Goal: Task Accomplishment & Management: Manage account settings

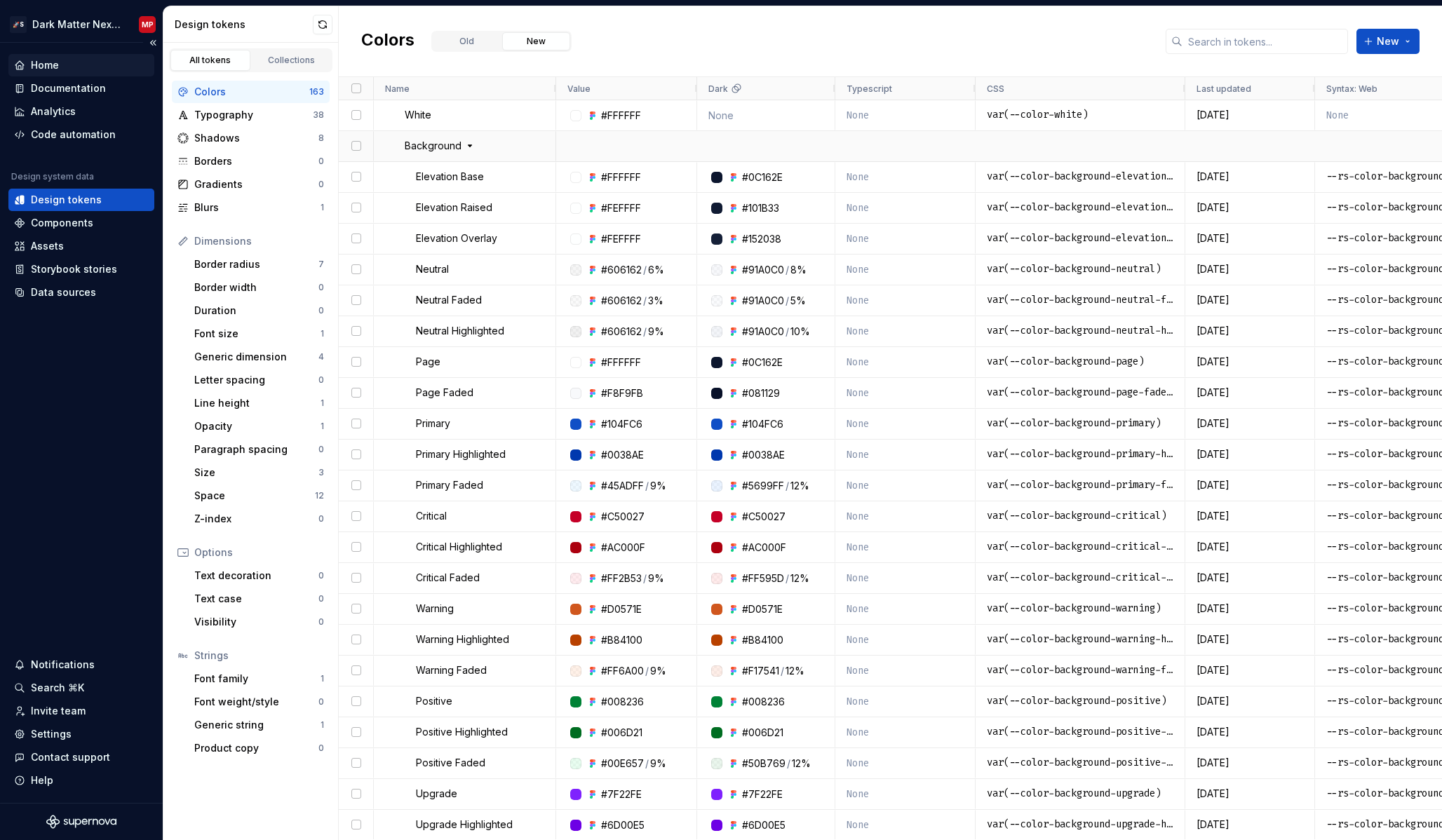
click at [65, 72] on div "Home" at bounding box center [81, 65] width 134 height 14
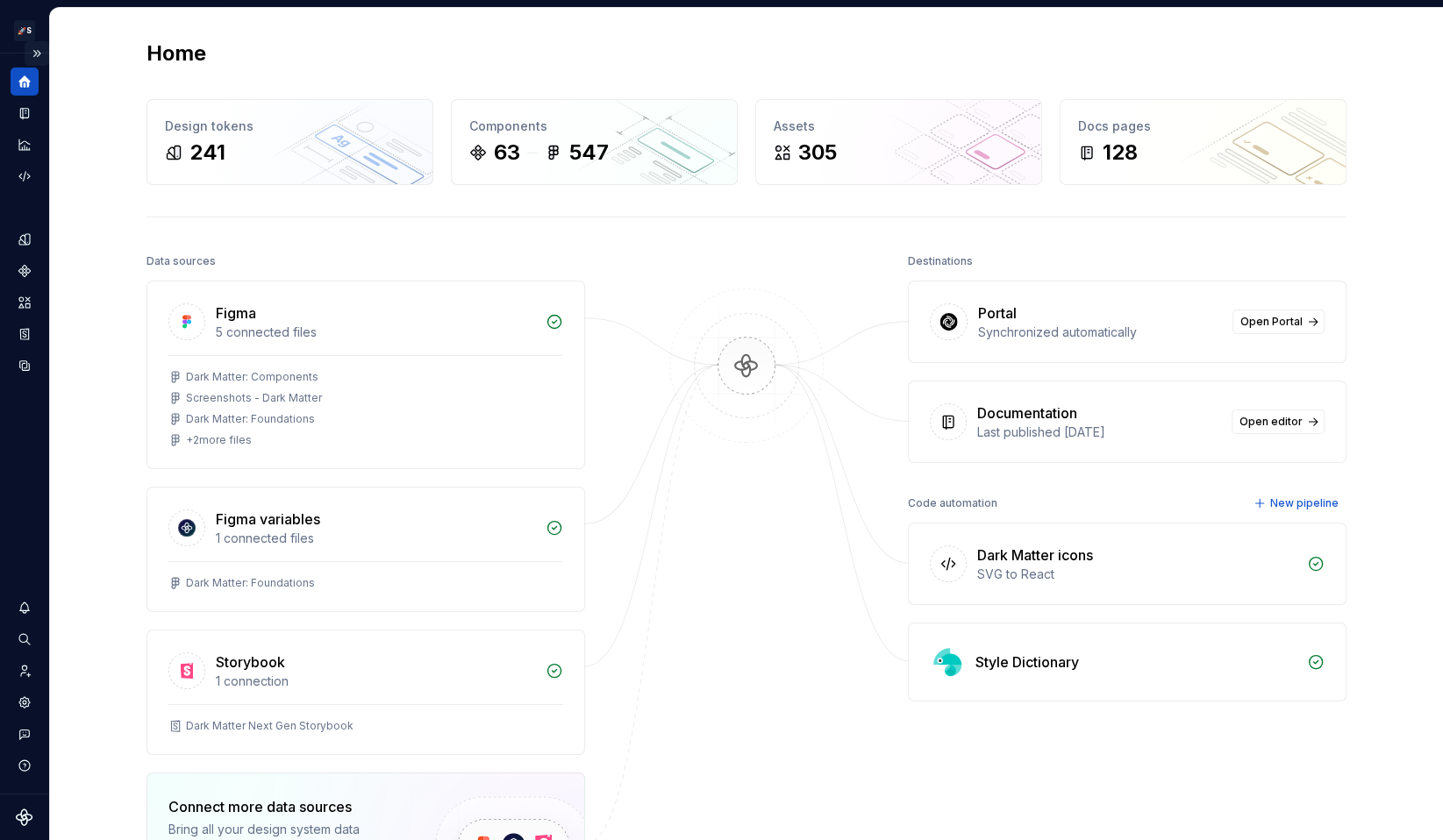
click at [37, 48] on button "Expand sidebar" at bounding box center [36, 53] width 24 height 24
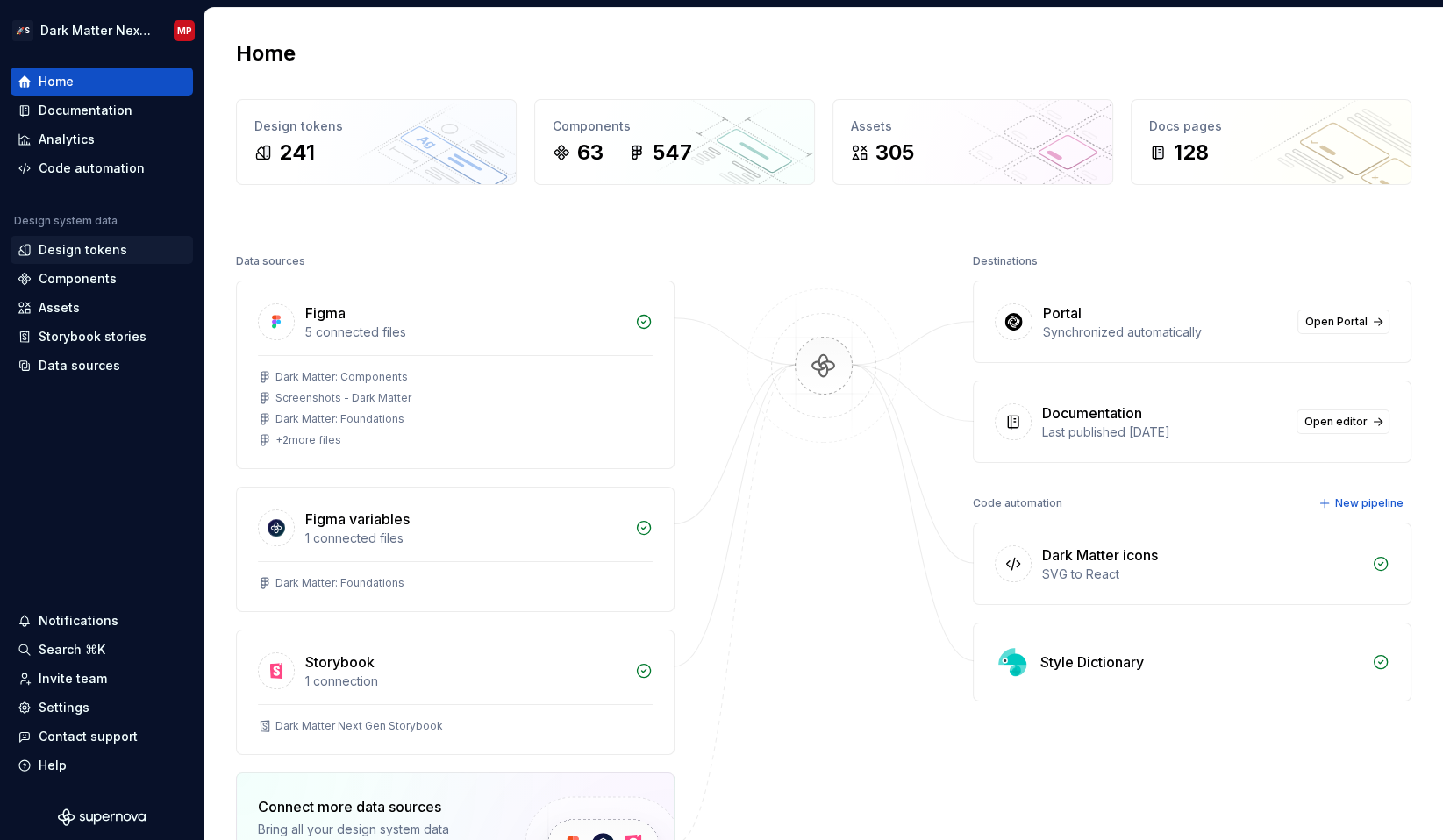
click at [128, 257] on div "Design tokens" at bounding box center [101, 249] width 168 height 17
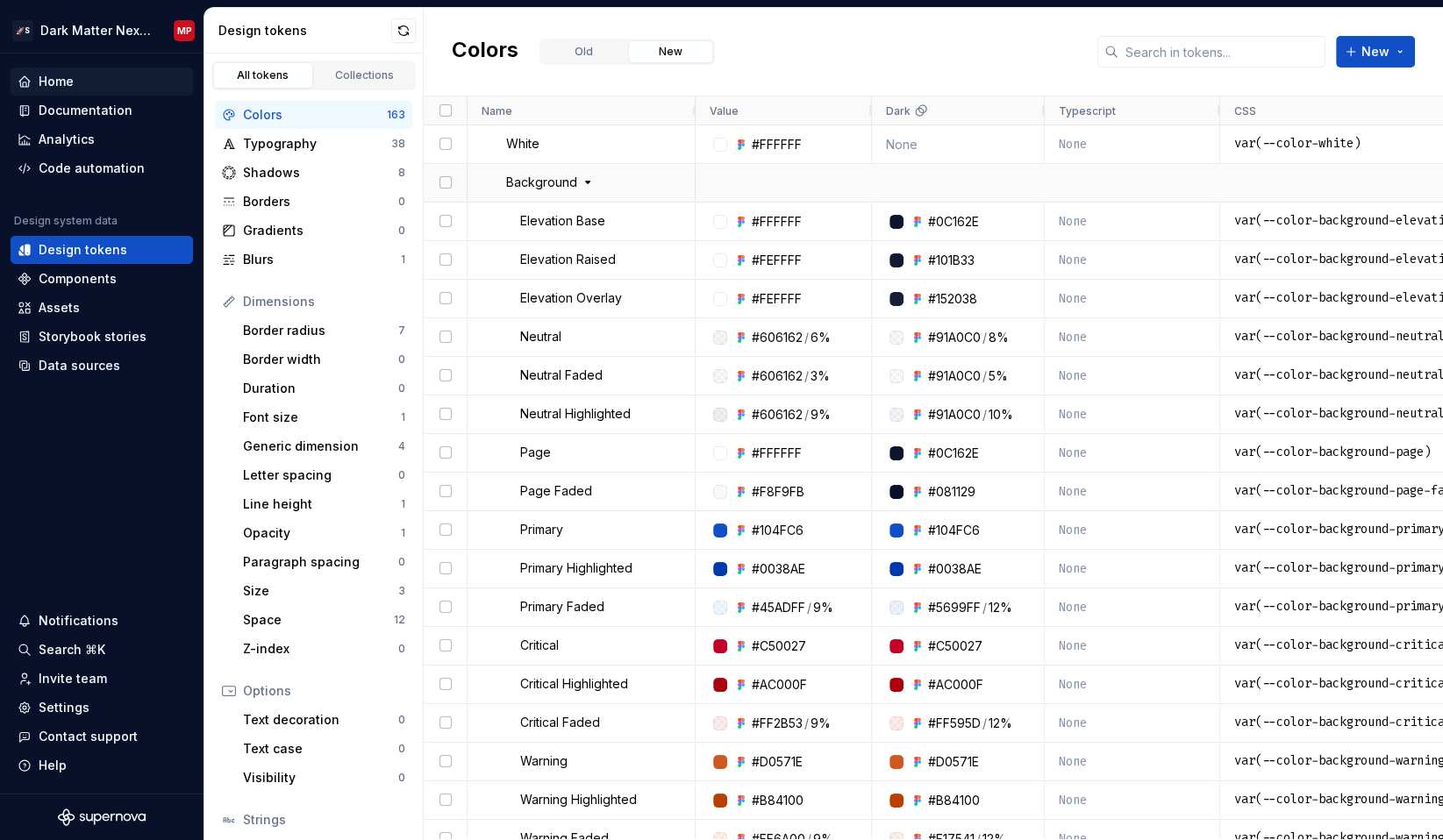
click at [99, 88] on div "Home" at bounding box center [101, 81] width 168 height 17
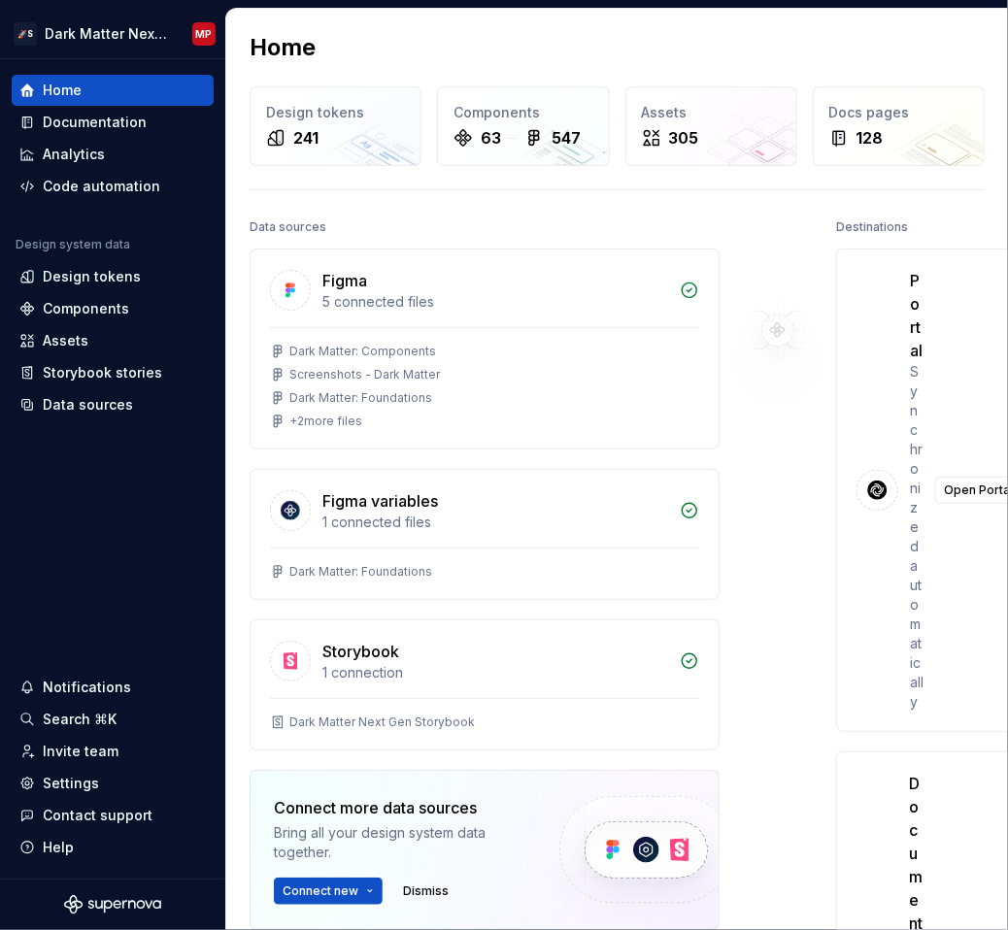
click at [797, 414] on img at bounding box center [777, 330] width 157 height 233
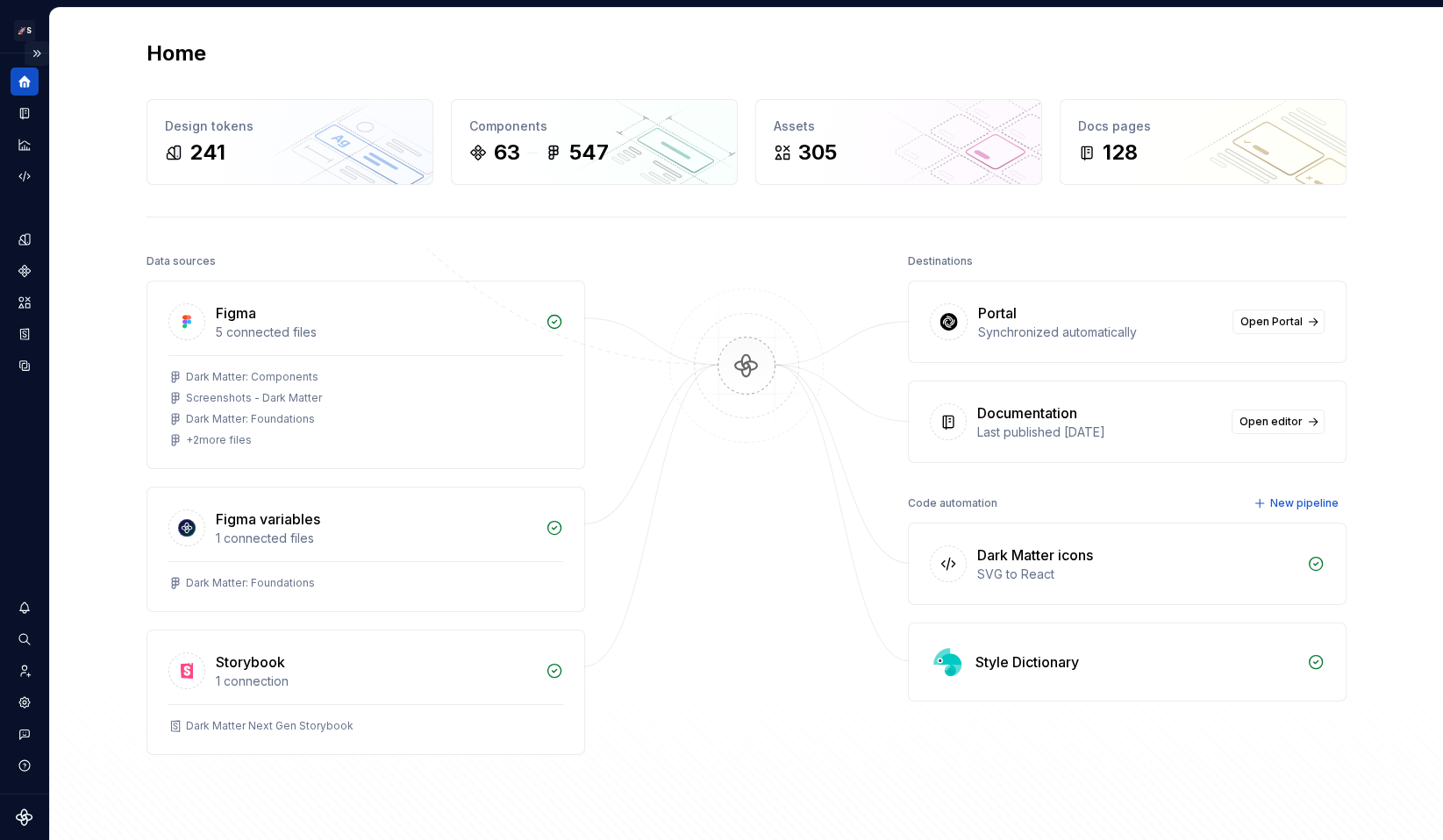
click at [41, 52] on button "Expand sidebar" at bounding box center [36, 53] width 24 height 24
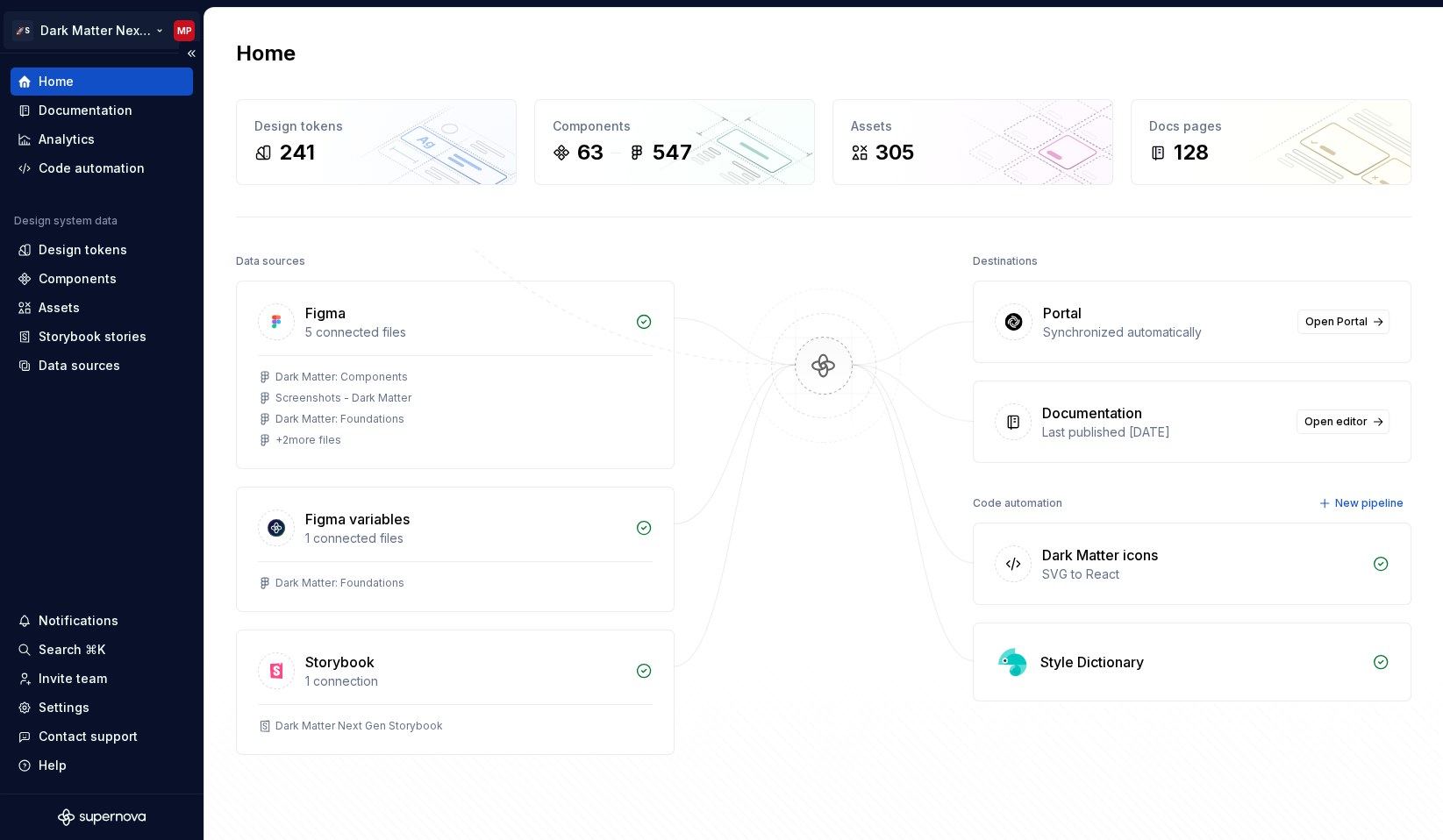
click at [23, 31] on html "🚀S Dark Matter Next Gen MP Home Documentation Analytics Code automation Design …" at bounding box center [721, 420] width 1443 height 840
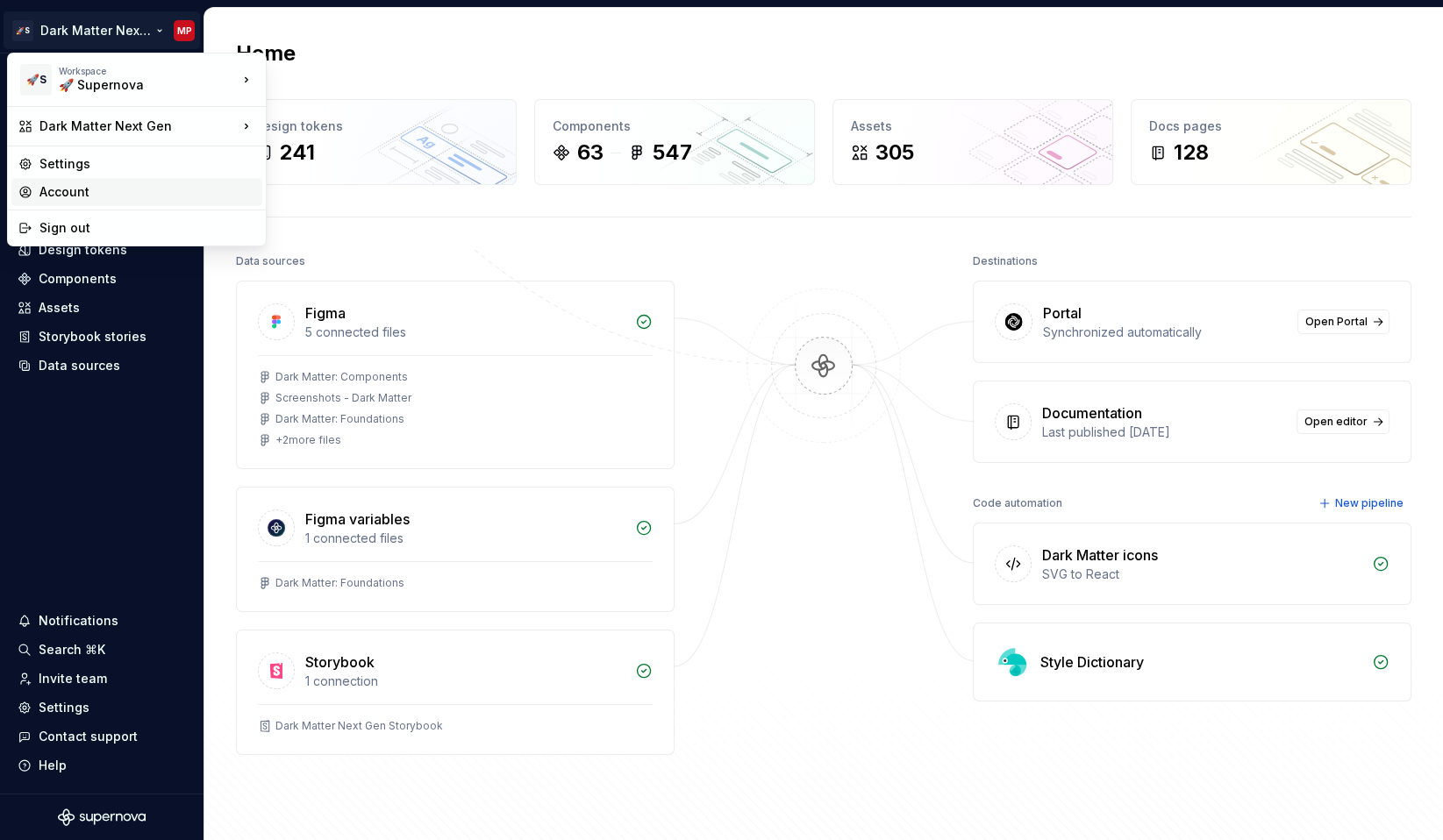
click at [95, 183] on div "Account" at bounding box center [147, 191] width 216 height 17
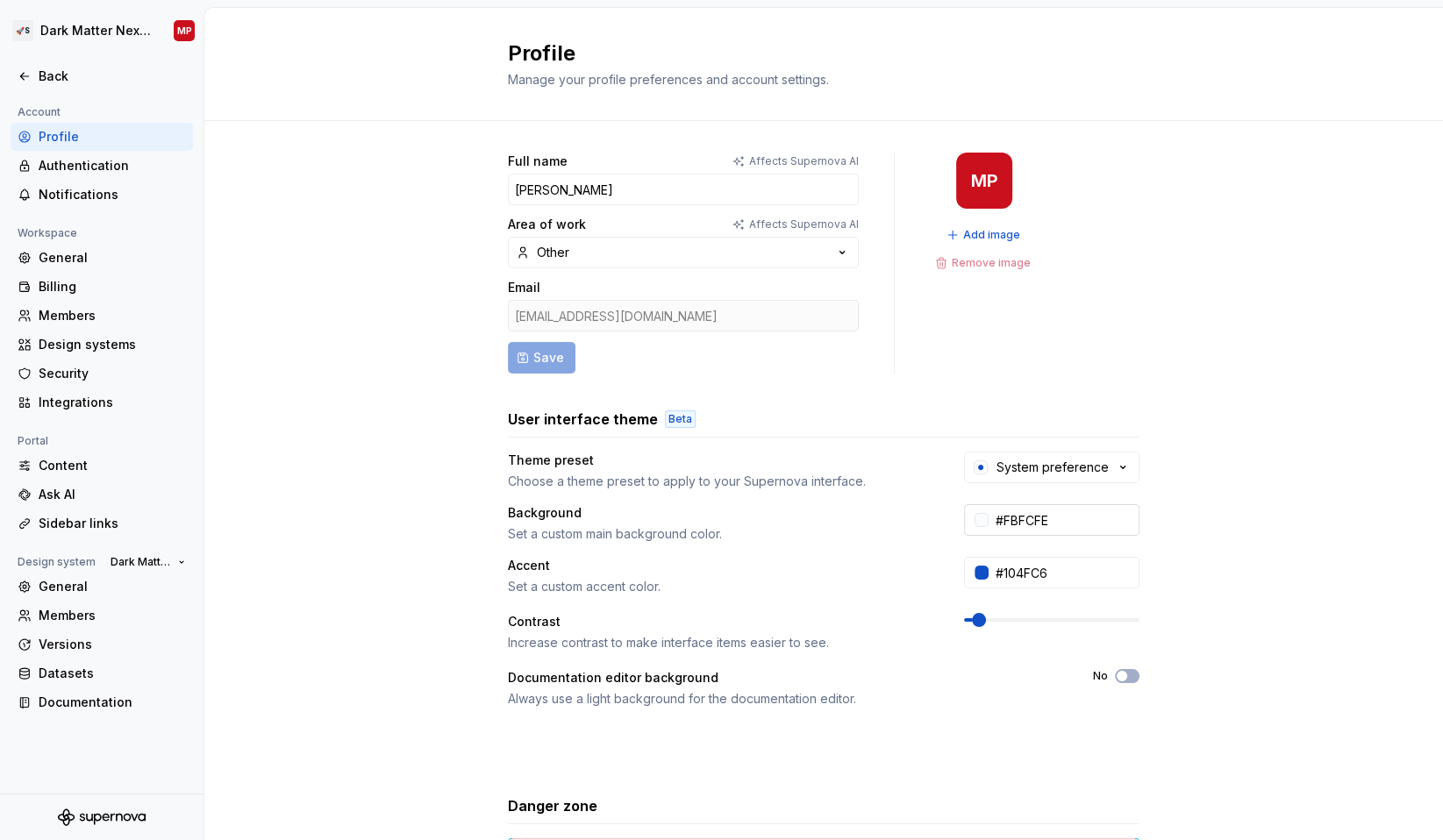
click at [1068, 517] on input "#FBFCFE" at bounding box center [1064, 519] width 151 height 32
paste input "1f2533"
type input "#1F2533"
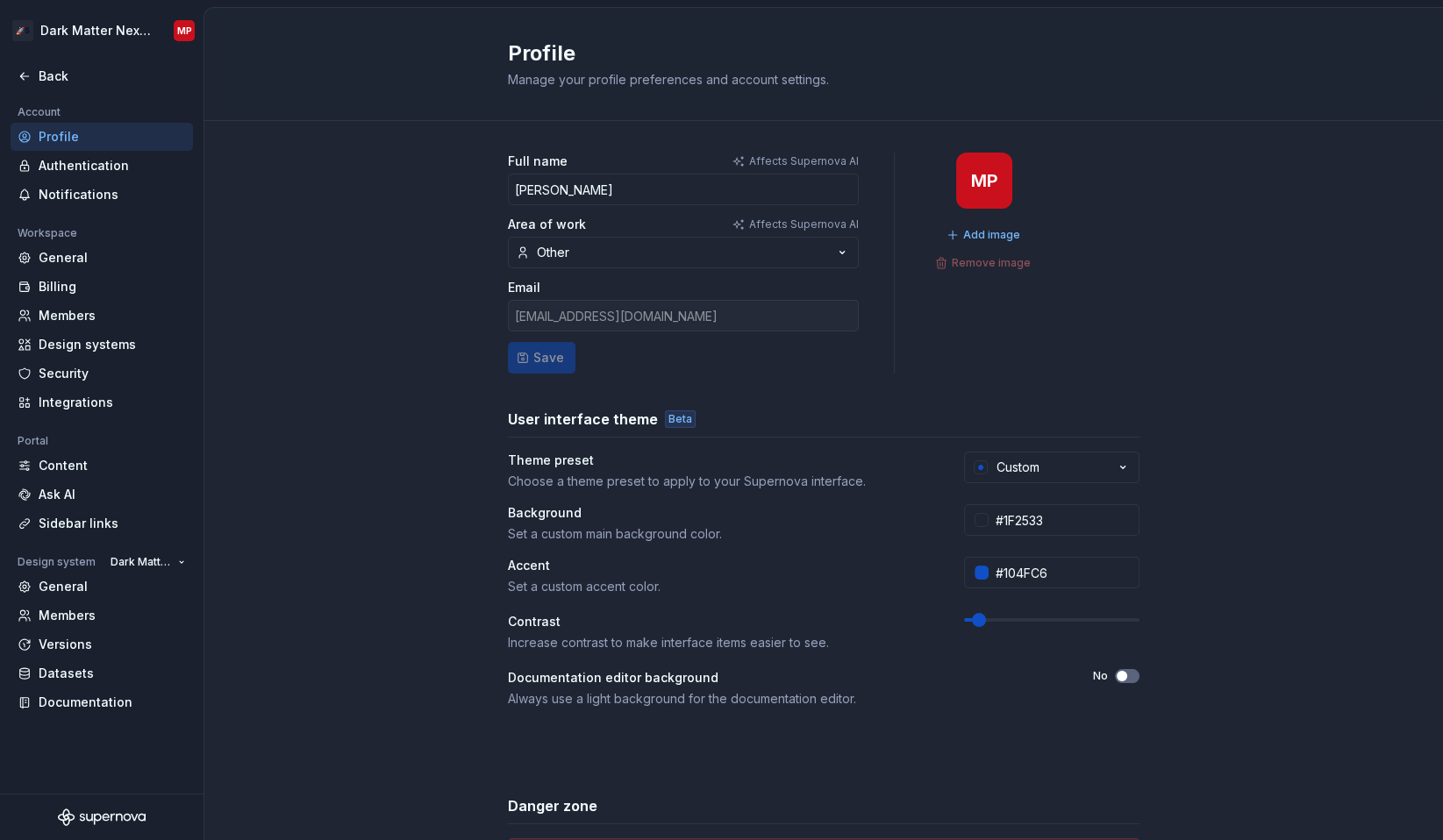
click at [1217, 544] on div "Full name Affects Supernova AI Matěj Peca Area of work Affects Supernova AI Oth…" at bounding box center [823, 563] width 1239 height 883
click at [28, 78] on icon at bounding box center [24, 77] width 14 height 14
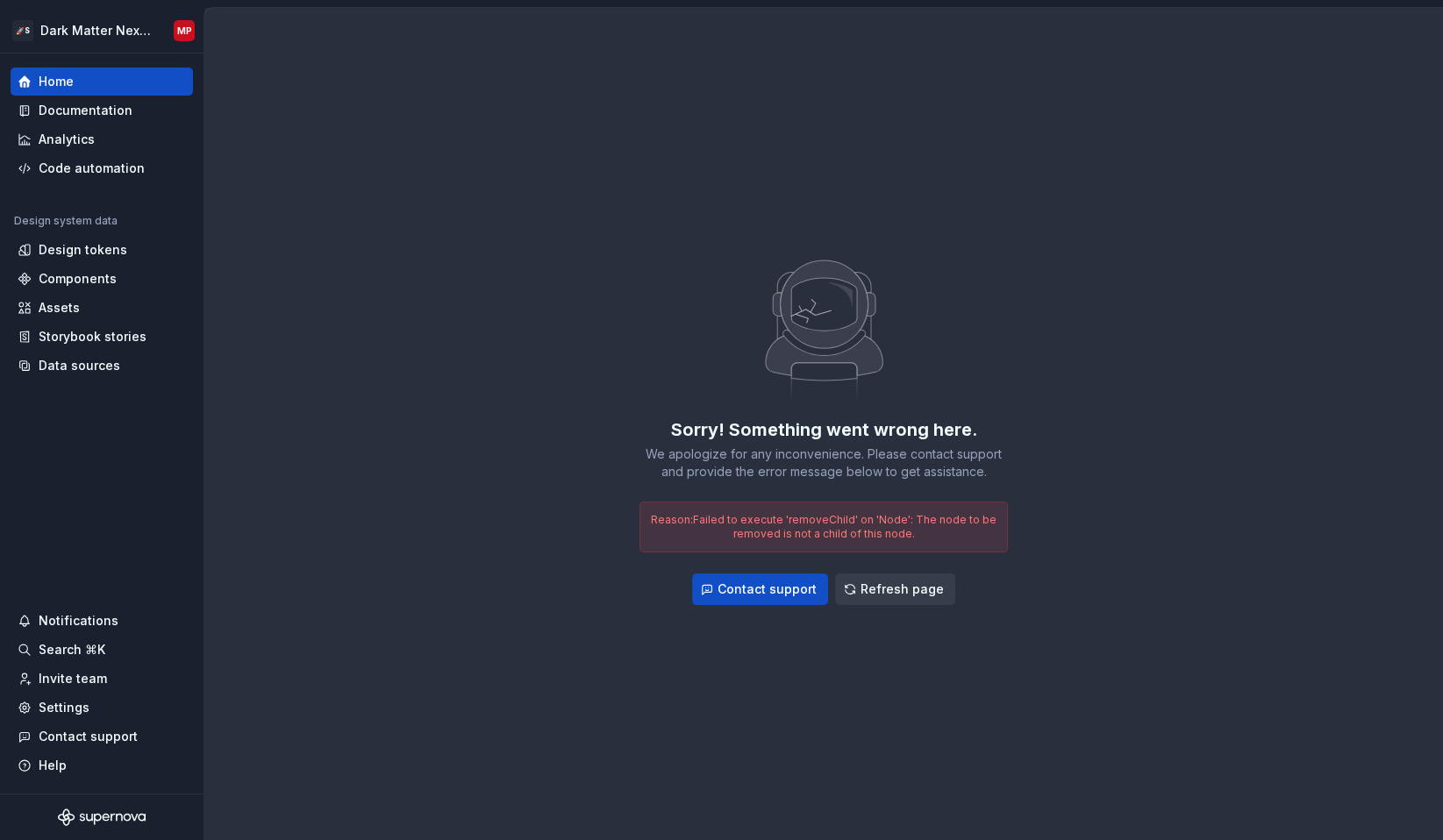
click at [899, 593] on span "Refresh page" at bounding box center [902, 589] width 83 height 17
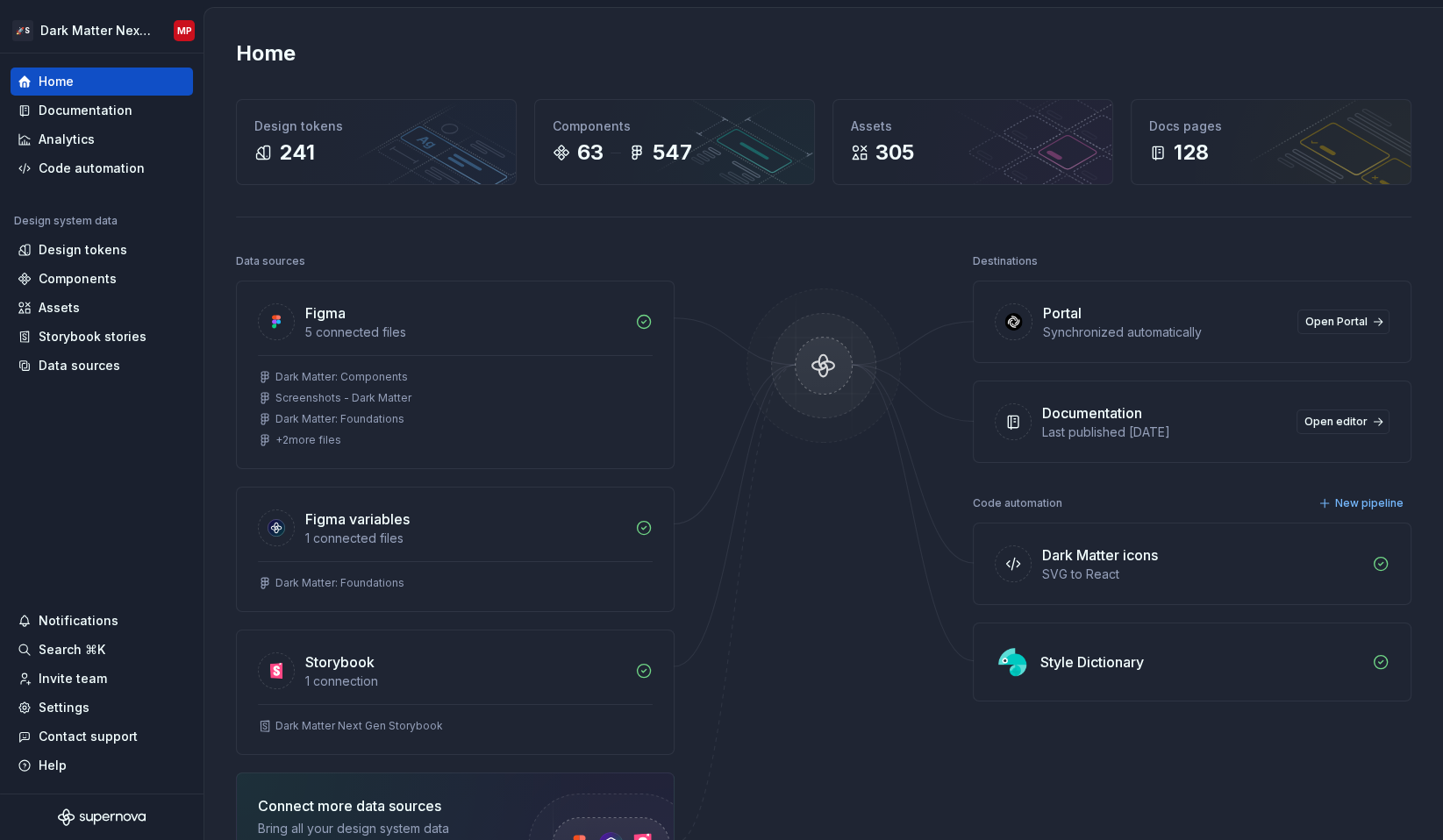
click at [511, 815] on img at bounding box center [610, 844] width 232 height 142
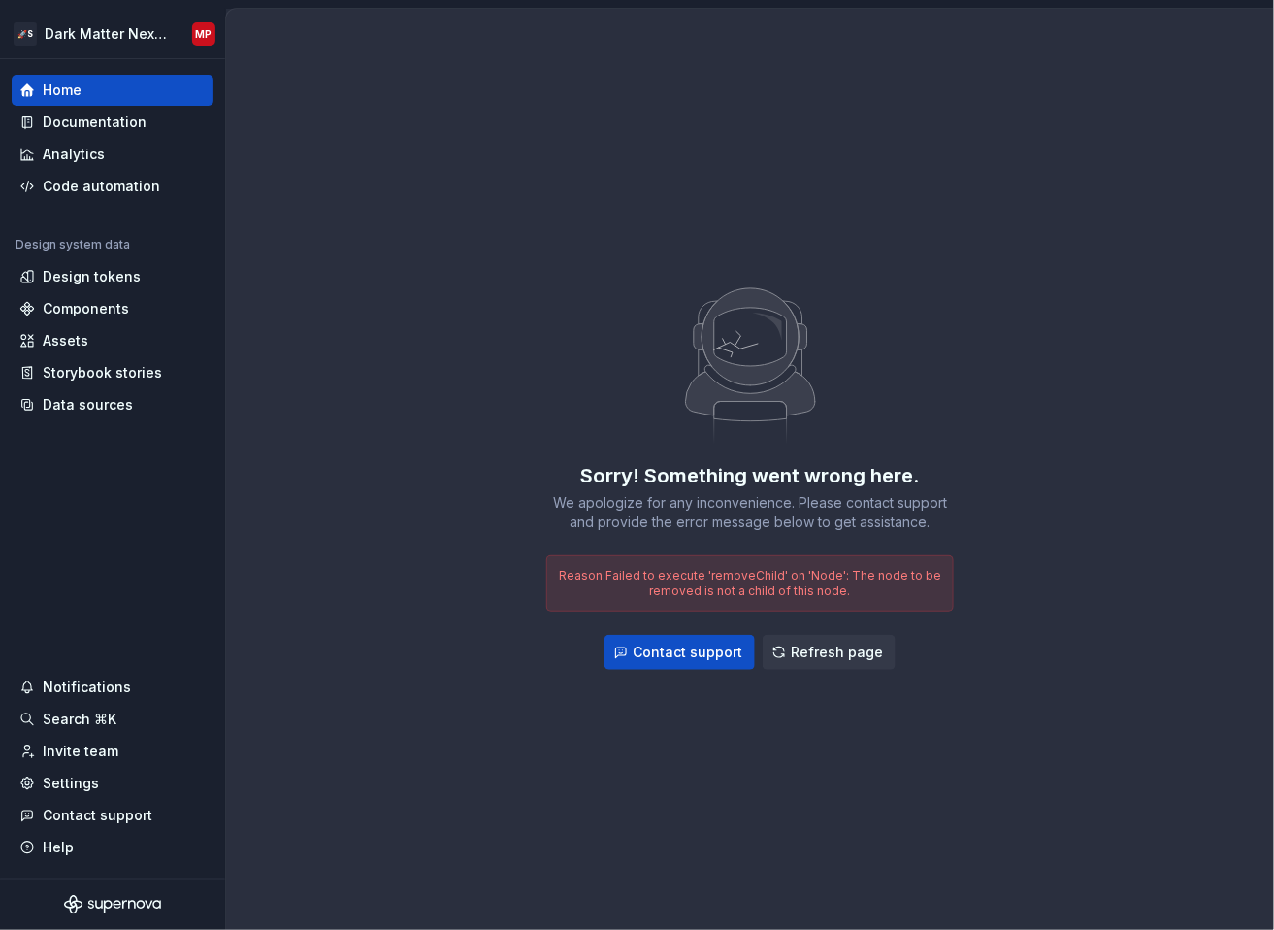
click at [1087, 484] on div "Sorry! Something went wrong here. We apologize for any inconvenience. Please co…" at bounding box center [750, 469] width 1048 height 921
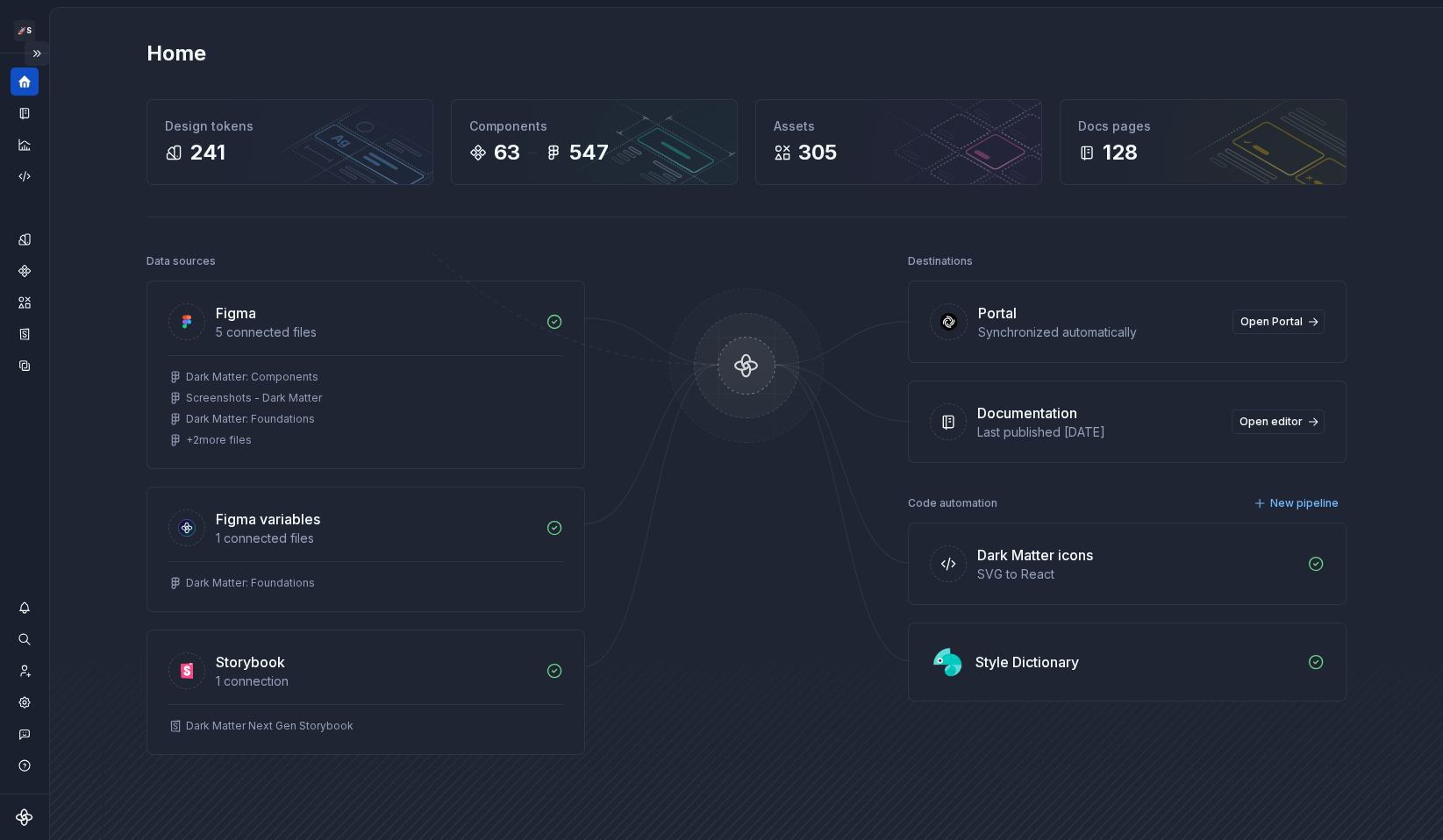
click at [43, 57] on button "Expand sidebar" at bounding box center [36, 53] width 24 height 24
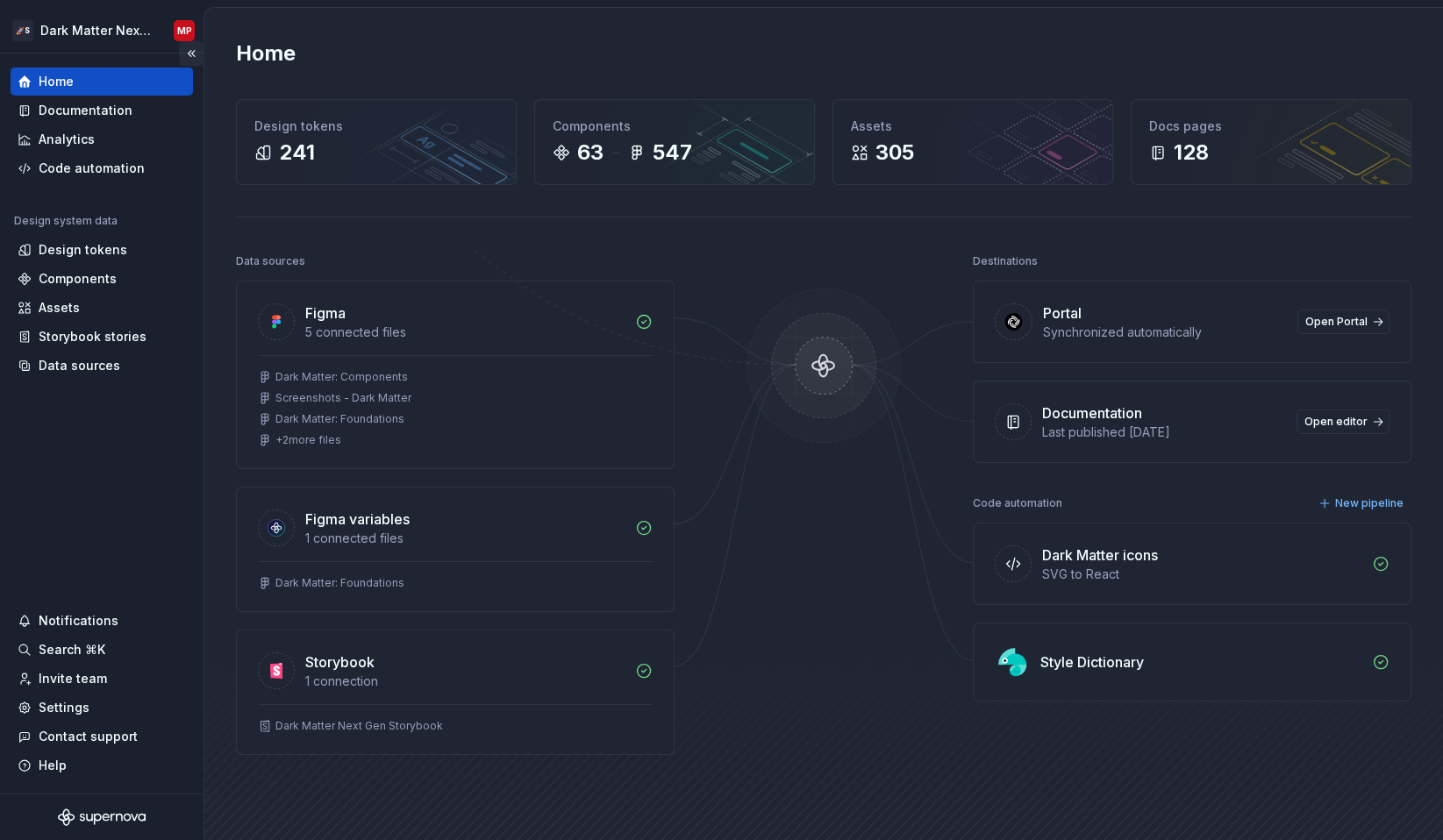
click at [192, 56] on button "Collapse sidebar" at bounding box center [191, 53] width 24 height 24
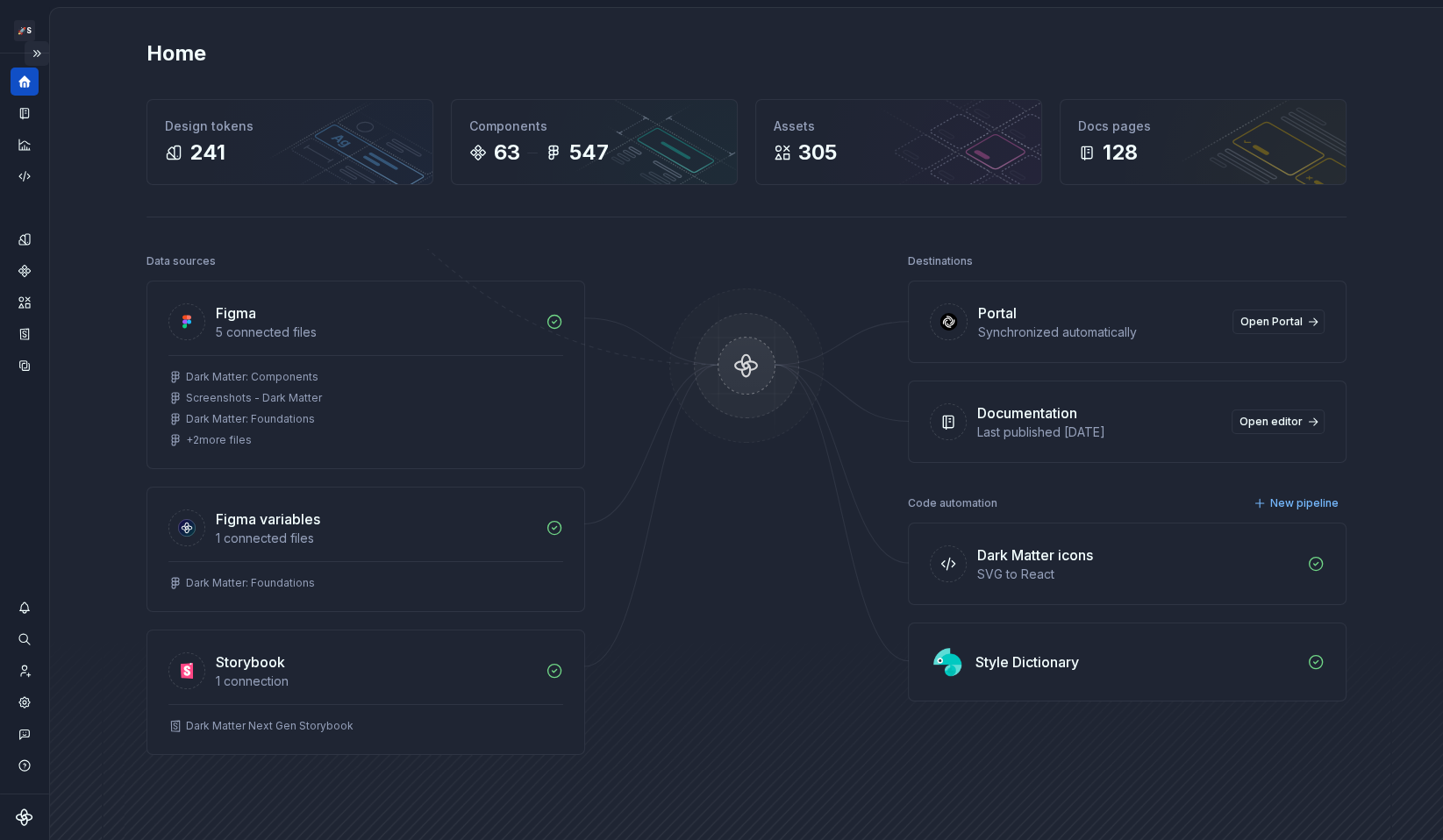
click at [36, 60] on button "Expand sidebar" at bounding box center [36, 53] width 24 height 24
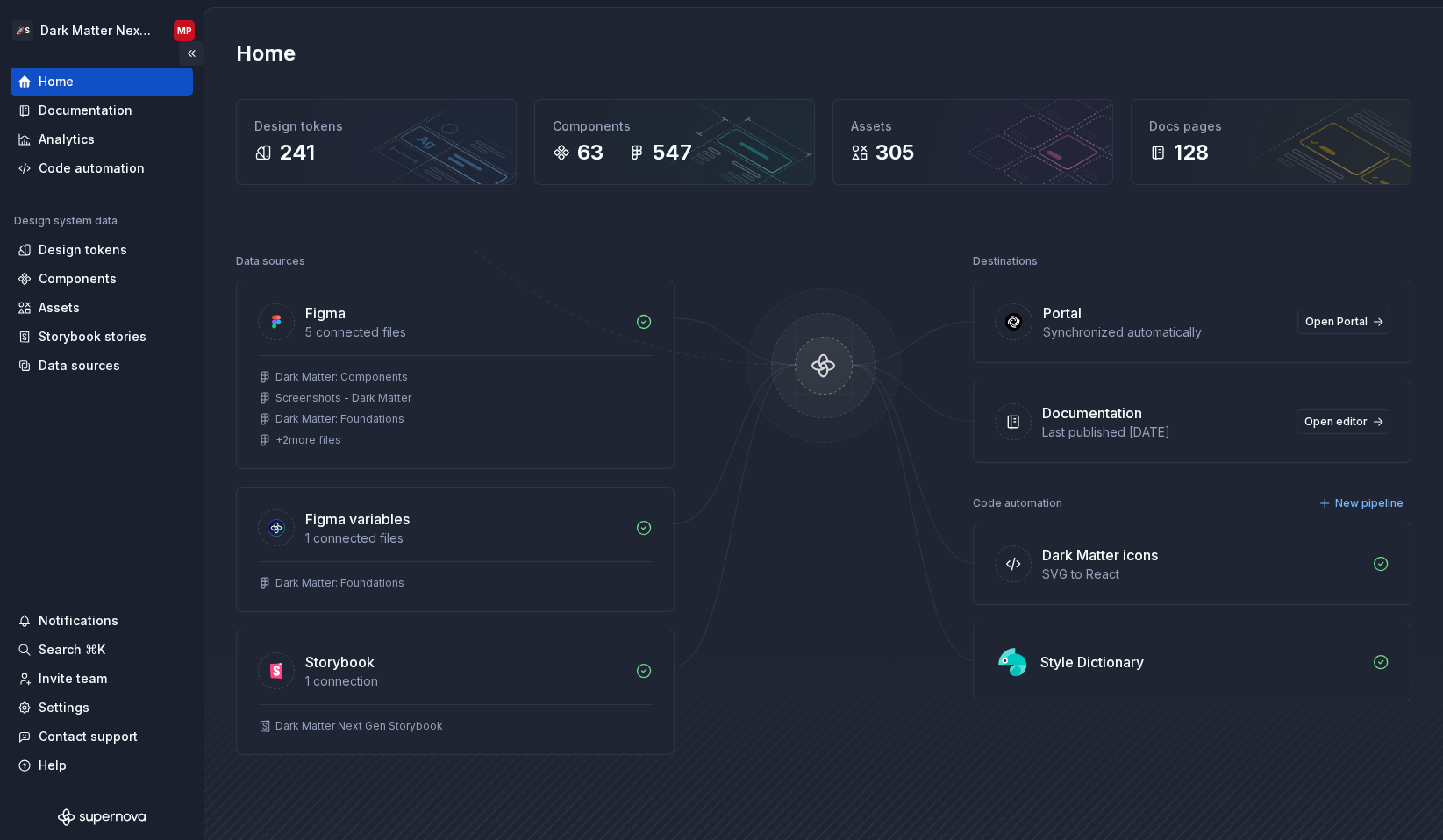
click at [192, 58] on button "Collapse sidebar" at bounding box center [191, 53] width 24 height 24
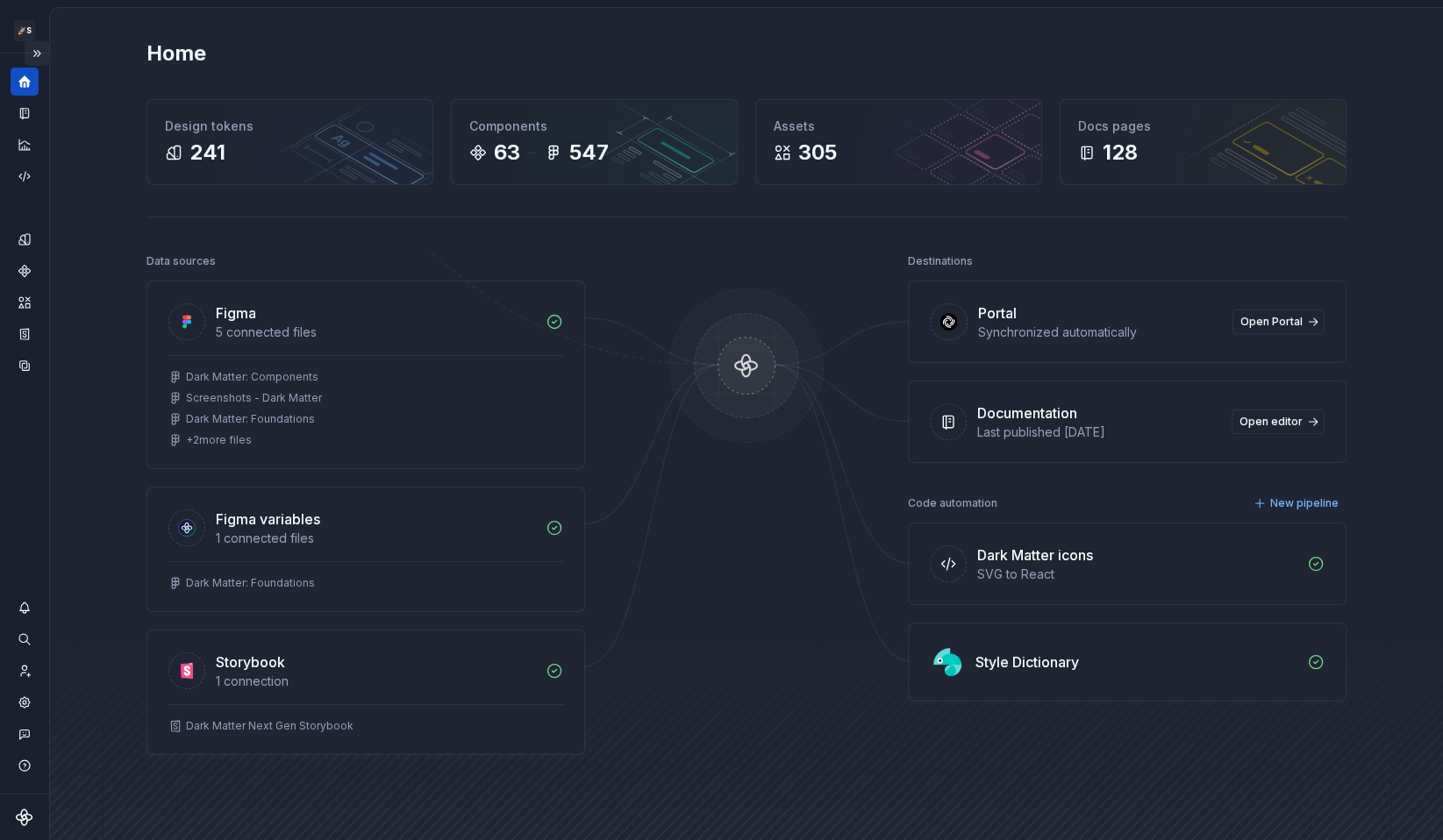
click at [41, 57] on button "Expand sidebar" at bounding box center [36, 53] width 24 height 24
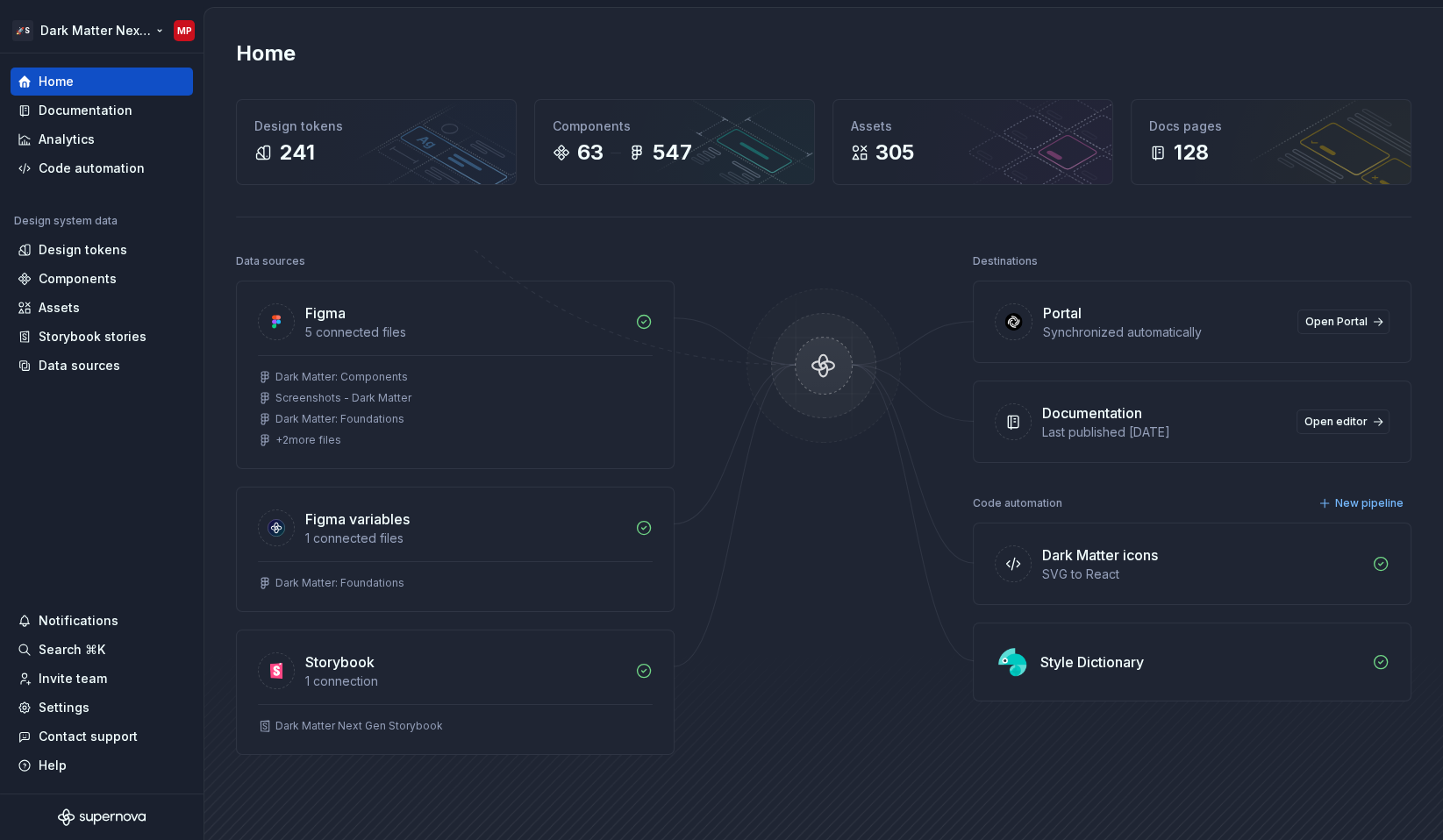
click at [100, 41] on html "🚀S Dark Matter Next Gen MP Home Documentation Analytics Code automation Design …" at bounding box center [721, 420] width 1443 height 840
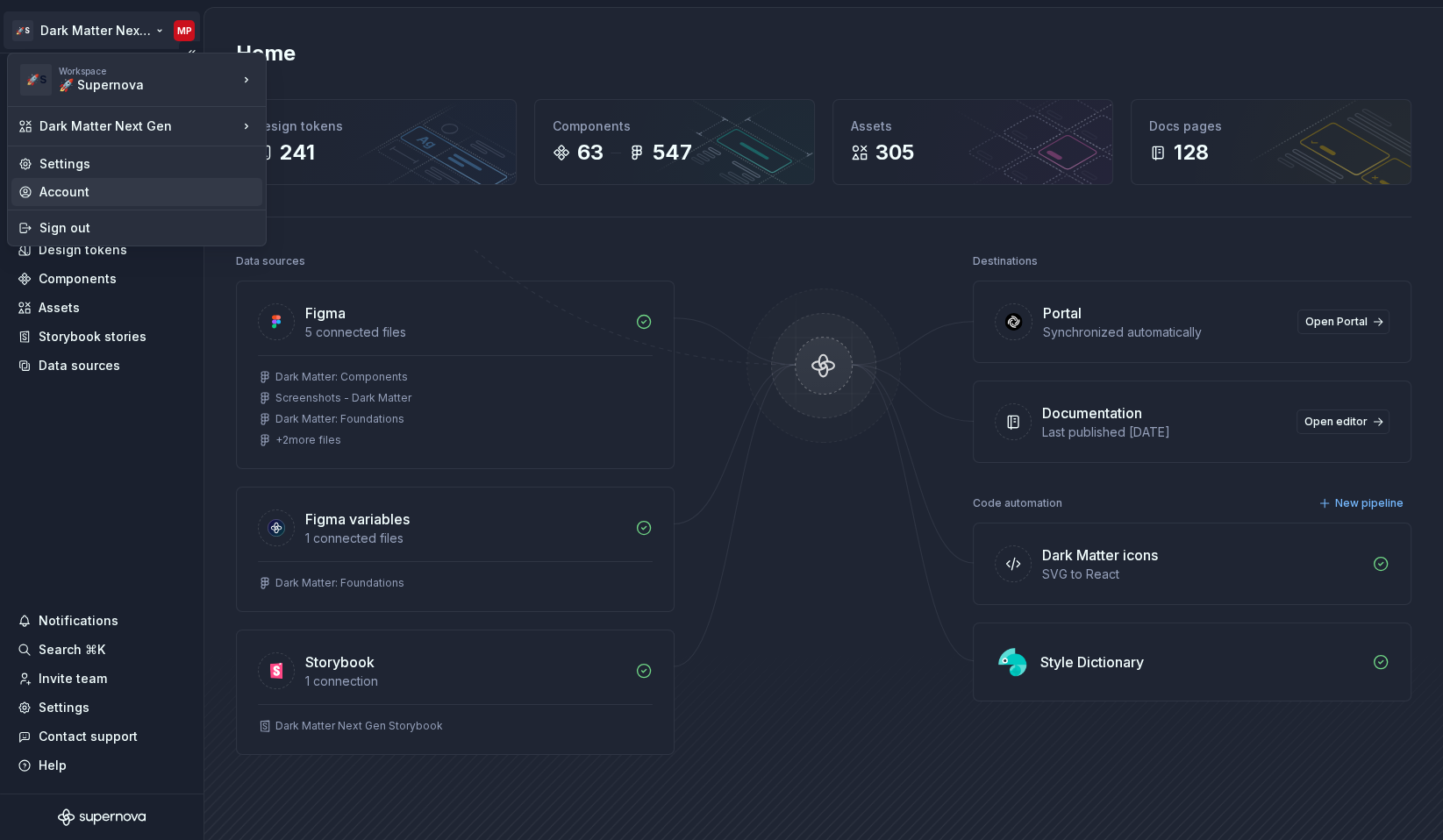
click at [99, 188] on div "Account" at bounding box center [147, 191] width 216 height 17
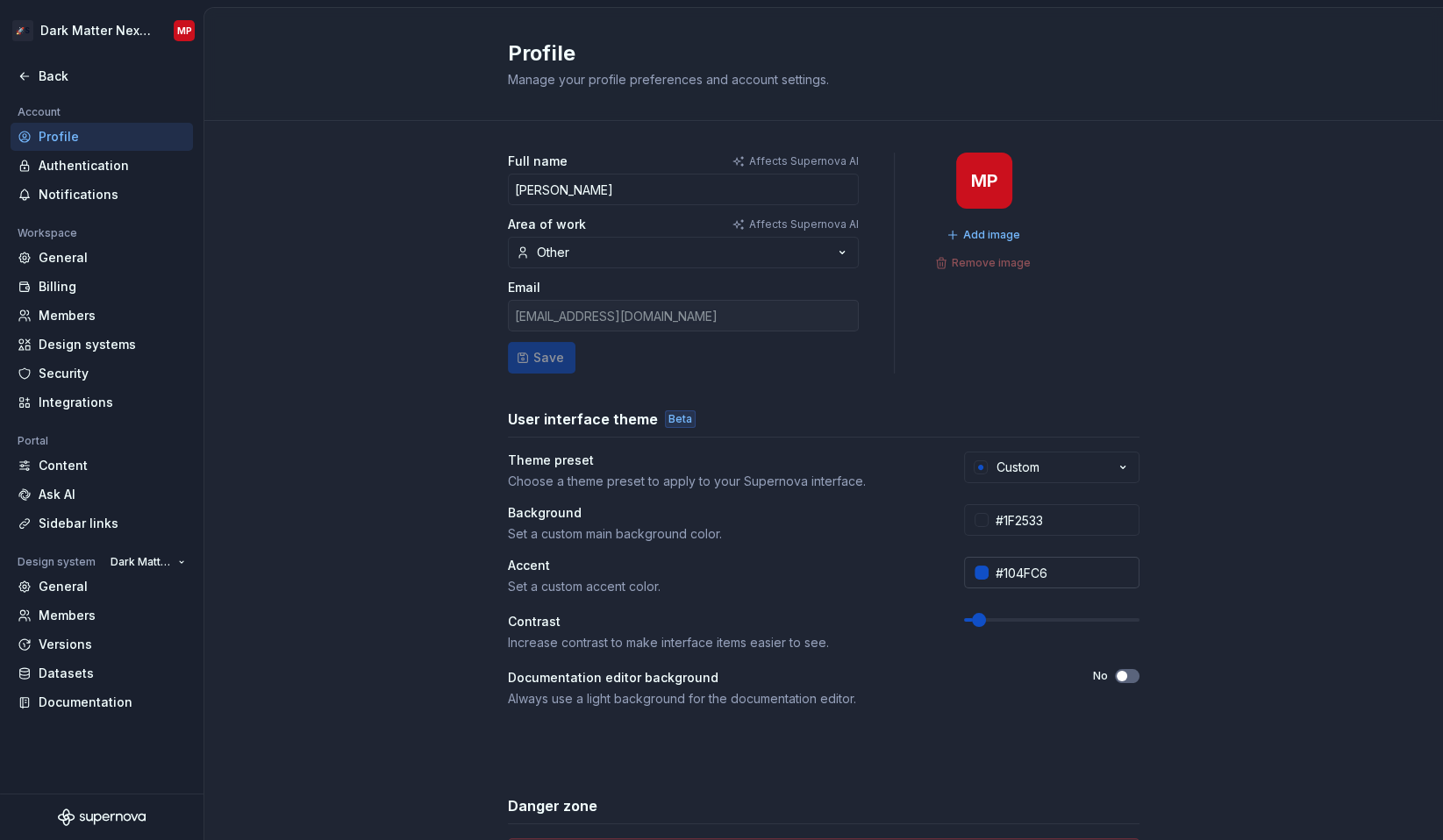
click at [1064, 575] on input "#104FC6" at bounding box center [1064, 572] width 151 height 32
type input "#1A5EE5"
click at [20, 72] on icon at bounding box center [24, 77] width 14 height 14
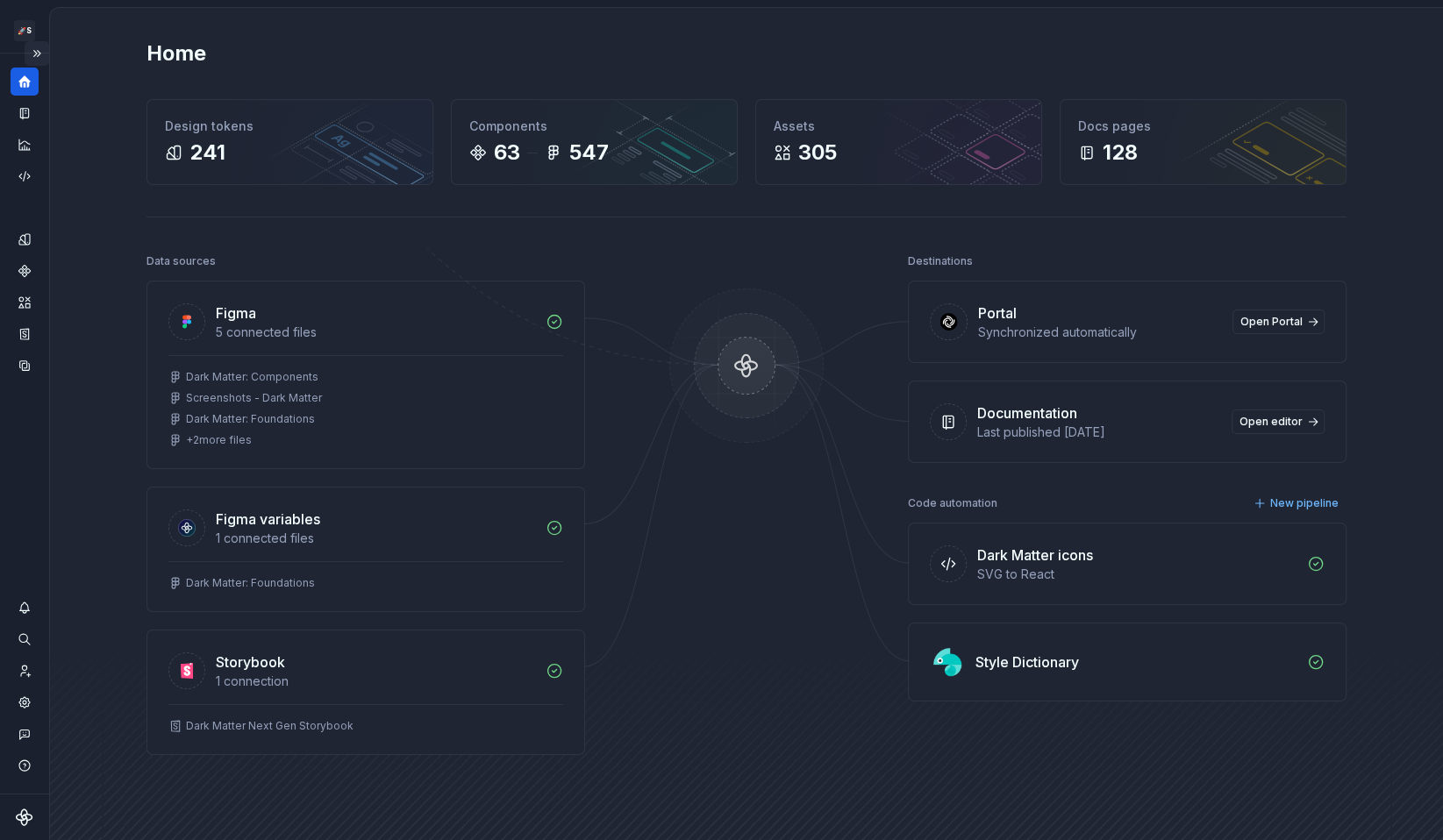
click at [38, 56] on button "Expand sidebar" at bounding box center [36, 53] width 24 height 24
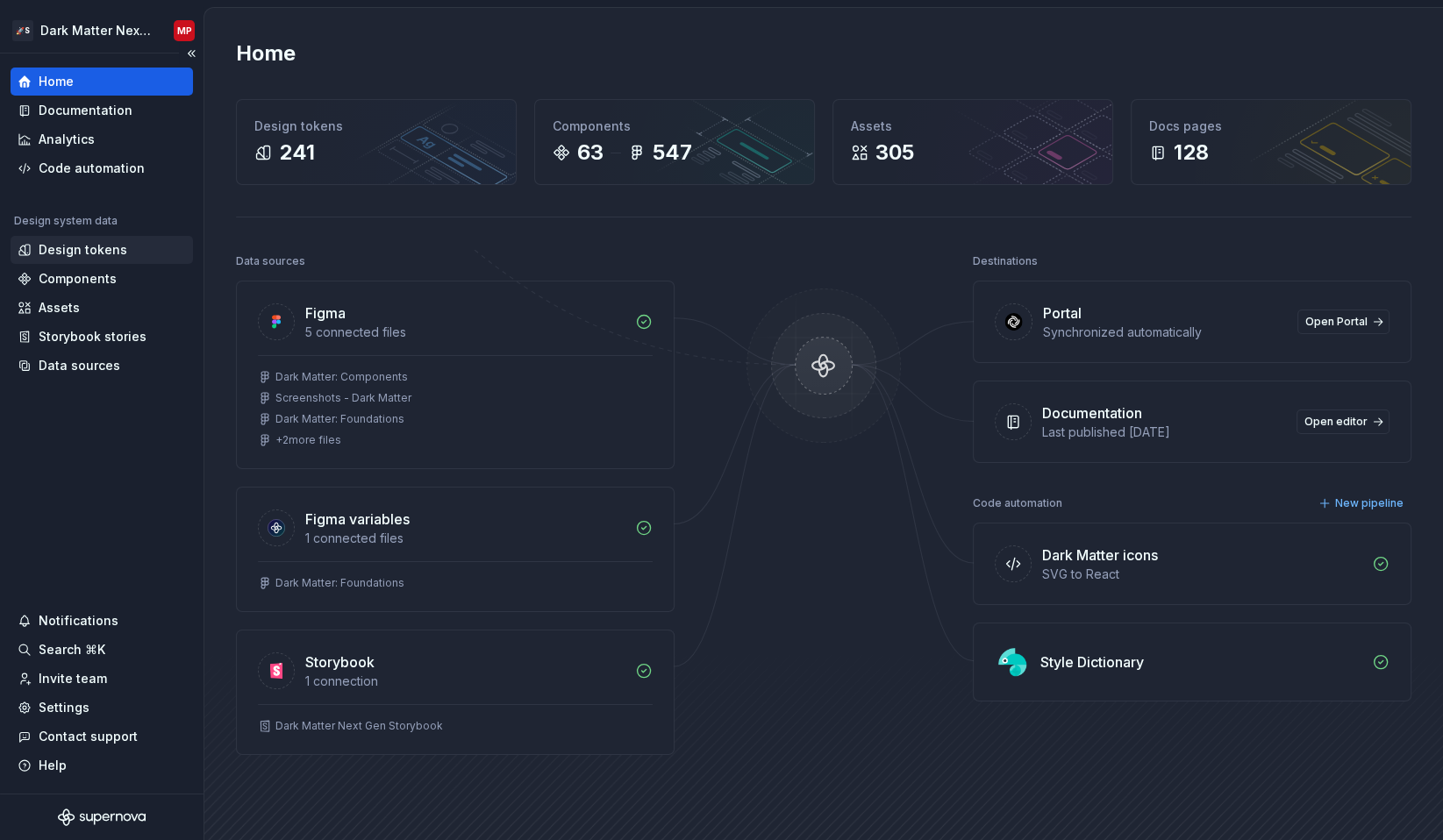
click at [116, 259] on div "Design tokens" at bounding box center [102, 249] width 183 height 28
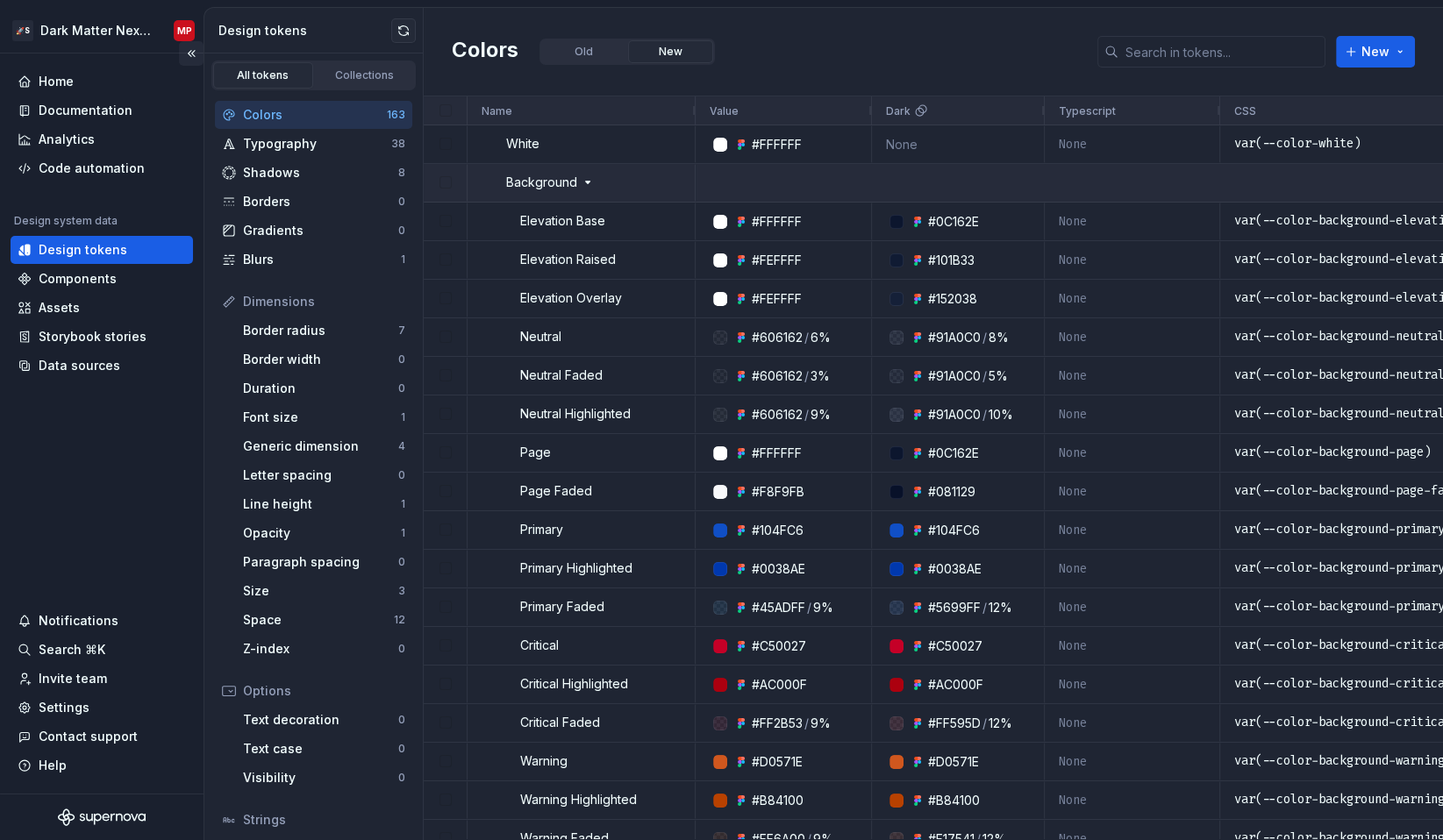
click at [188, 51] on button "Collapse sidebar" at bounding box center [191, 53] width 24 height 24
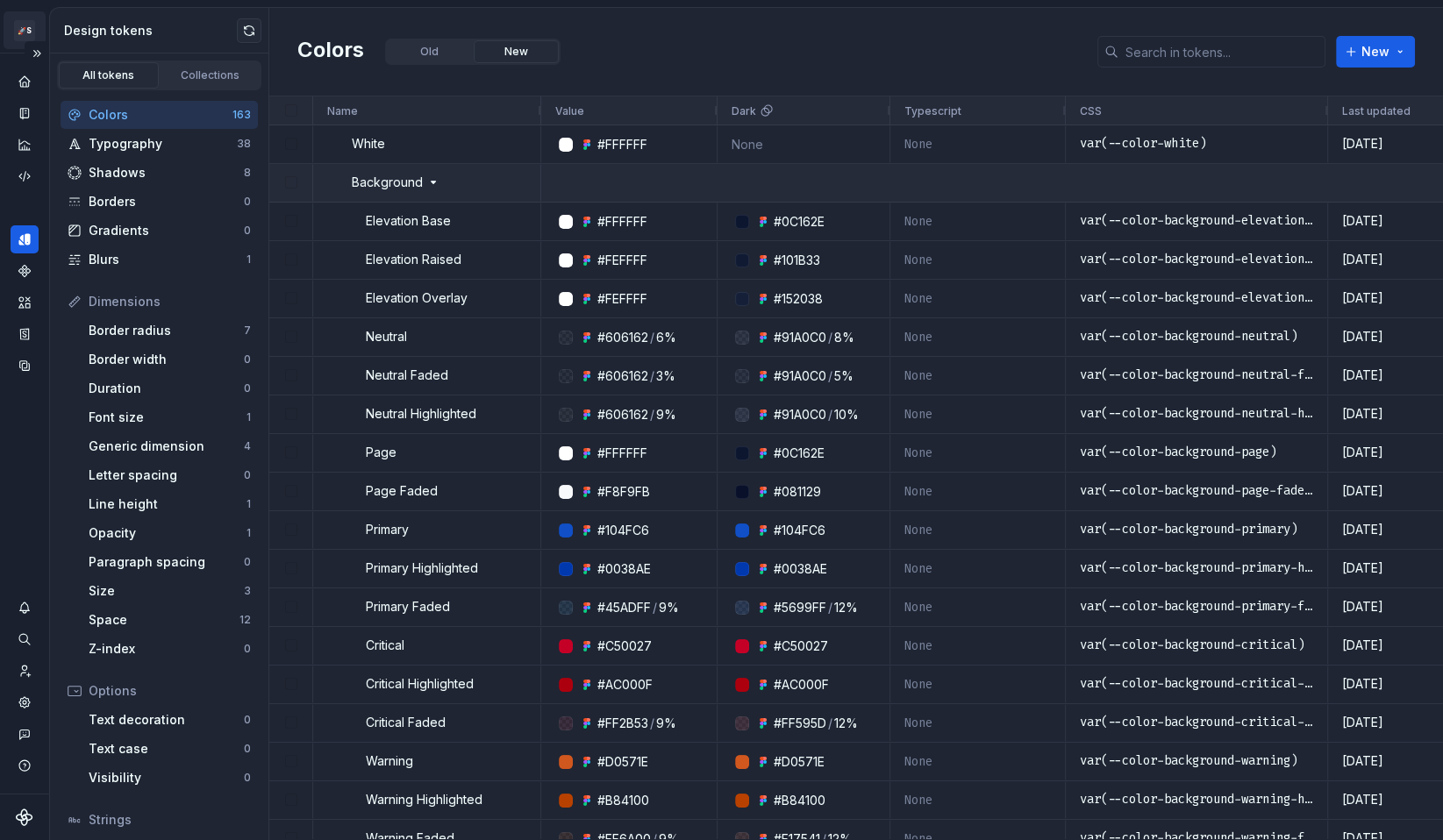
click at [27, 30] on html "🚀S Dark Matter Next Gen MP Design system data Design tokens All tokens Collecti…" at bounding box center [721, 420] width 1443 height 840
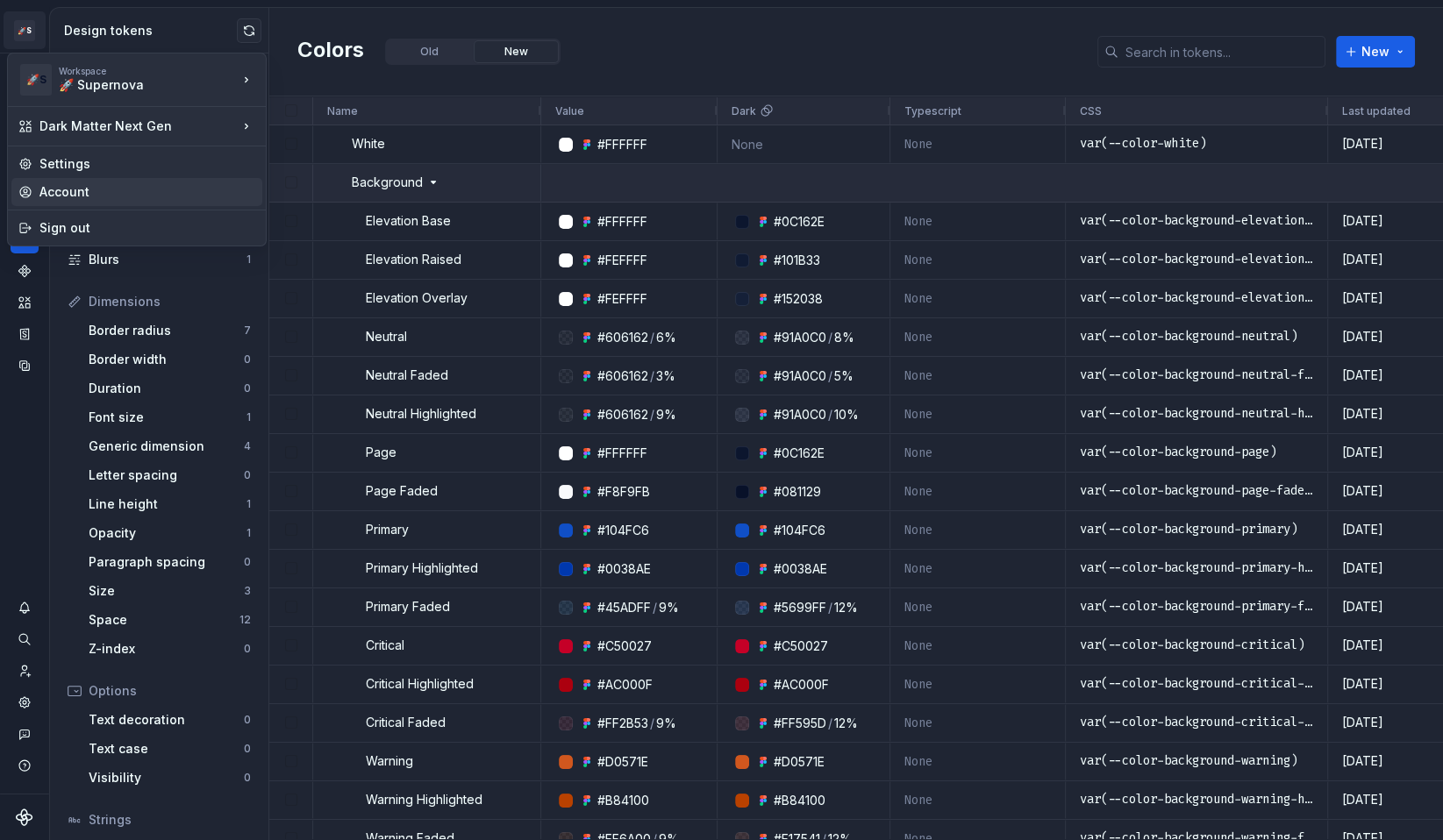
click at [98, 191] on div "Account" at bounding box center [147, 191] width 216 height 17
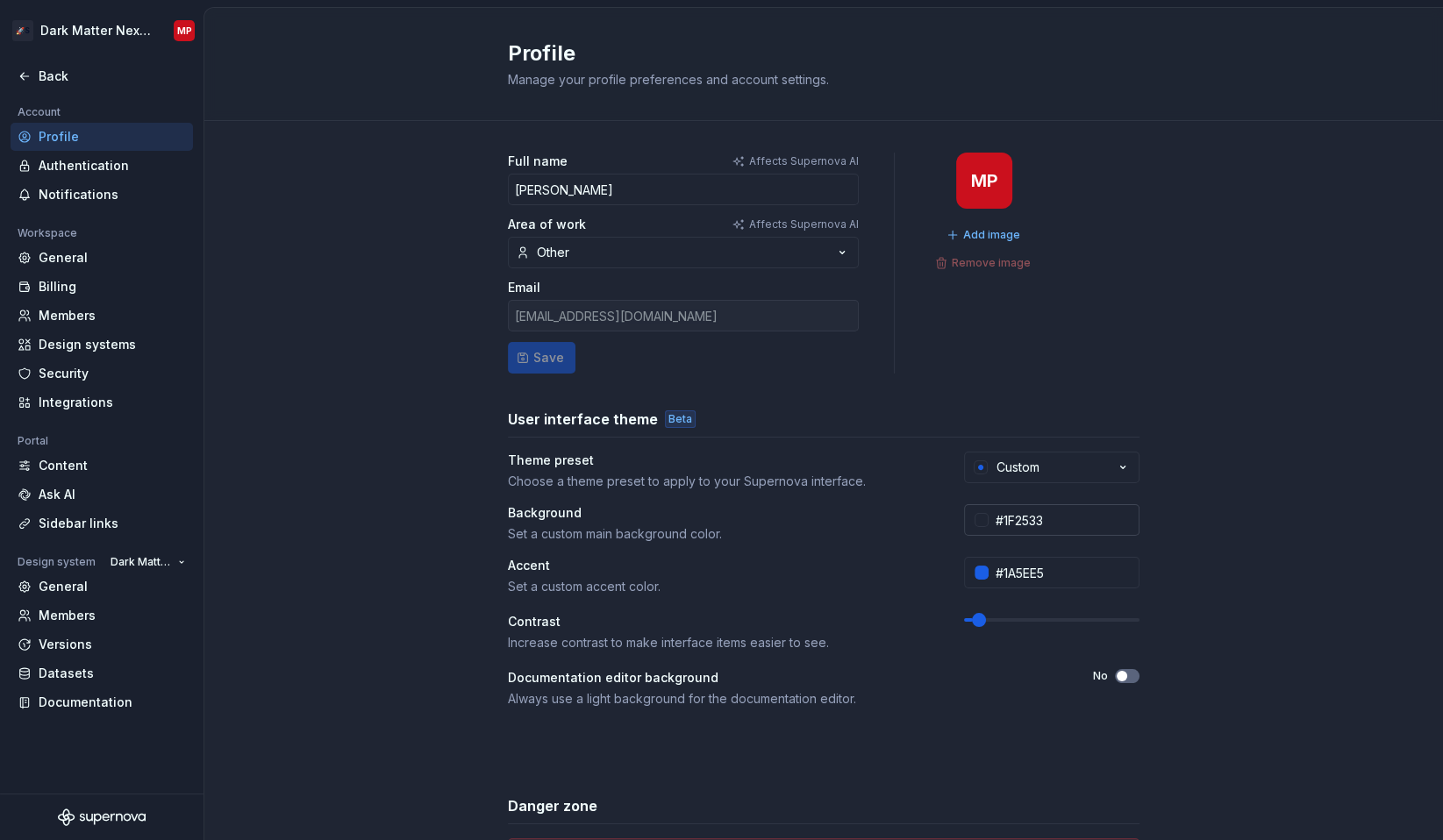
click at [1067, 527] on input "#1F2533" at bounding box center [1064, 519] width 151 height 32
paste input "262f40"
type input "#262F40"
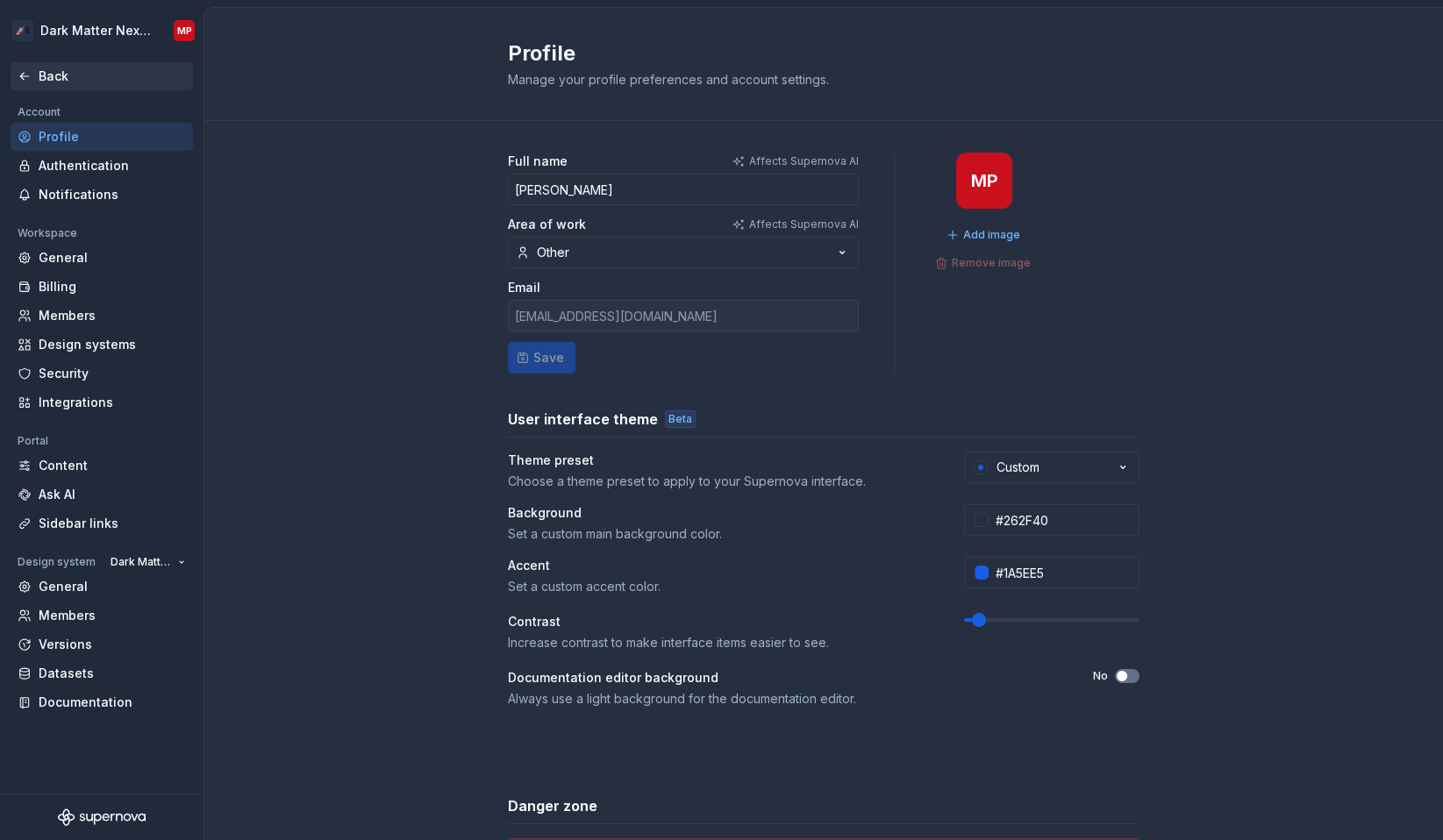
click at [21, 69] on div "Back" at bounding box center [101, 76] width 168 height 17
